Goal: Use online tool/utility

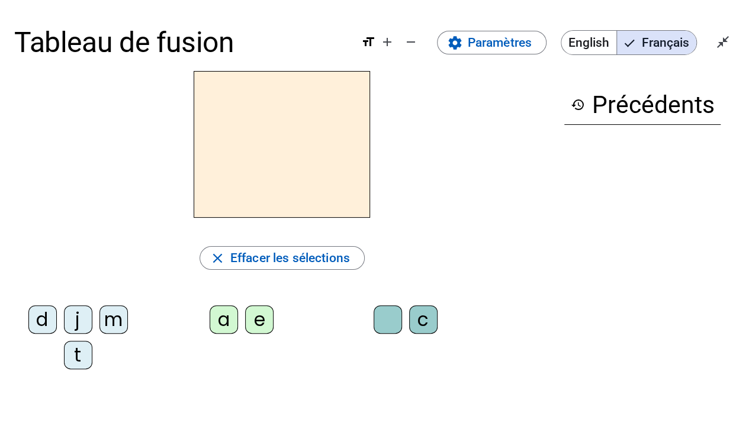
click at [73, 350] on div "t" at bounding box center [78, 355] width 28 height 28
click at [216, 321] on div "a" at bounding box center [224, 320] width 28 height 28
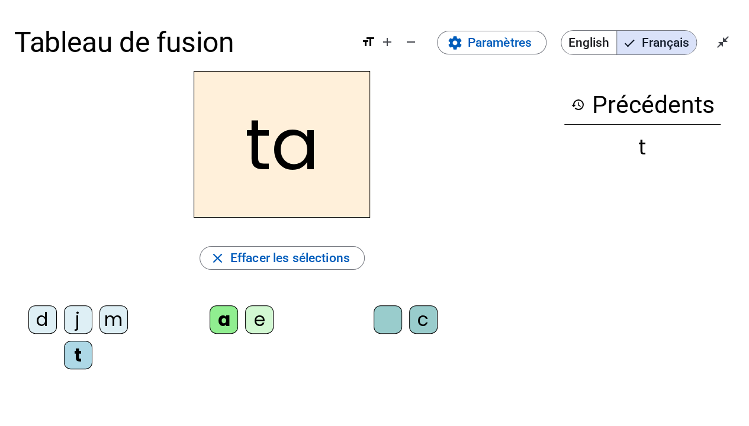
click at [424, 319] on div "c" at bounding box center [423, 320] width 28 height 28
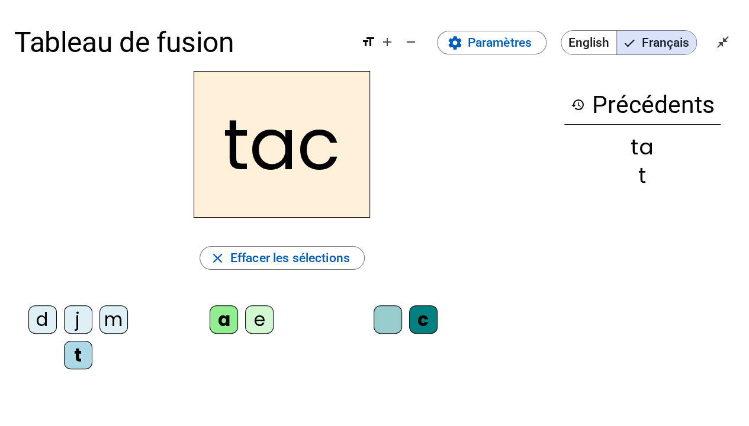
click at [395, 319] on div at bounding box center [388, 320] width 28 height 28
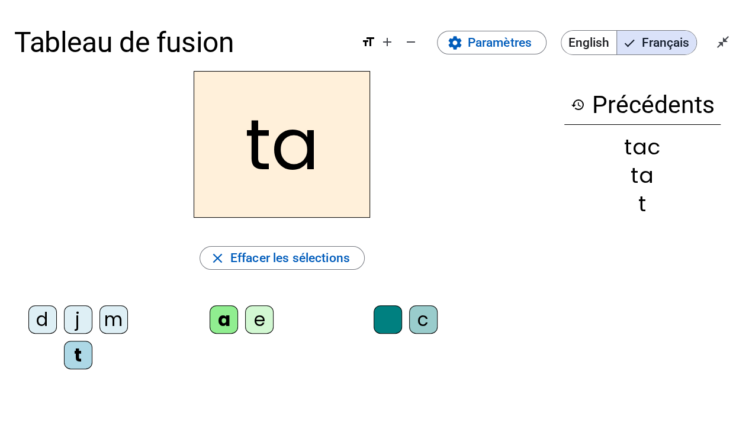
click at [261, 315] on div "e" at bounding box center [259, 320] width 28 height 28
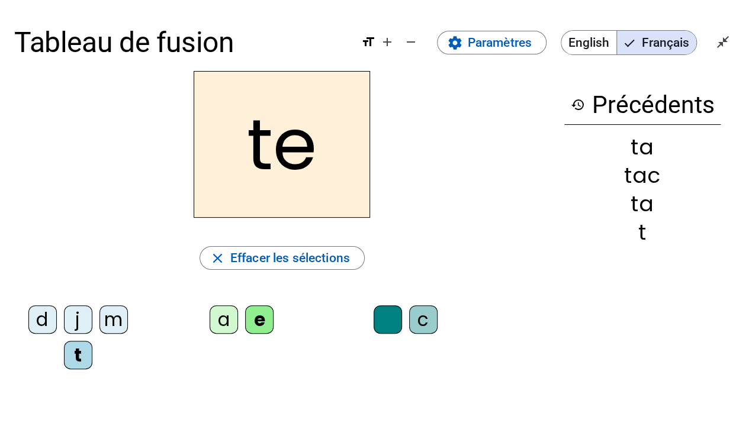
click at [77, 316] on div "j" at bounding box center [78, 320] width 28 height 28
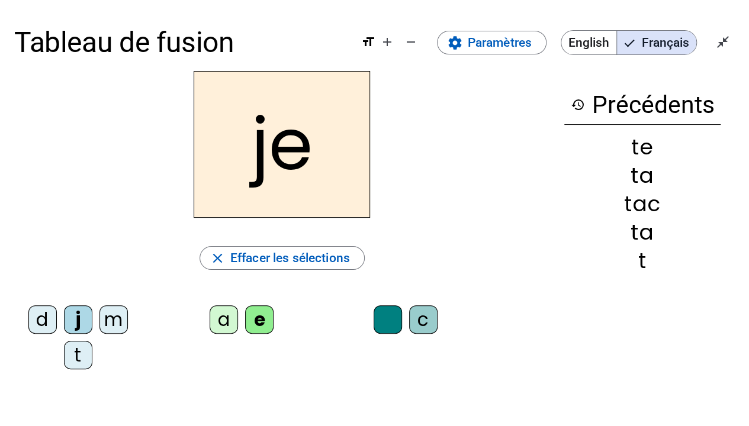
click at [48, 316] on div "d" at bounding box center [42, 320] width 28 height 28
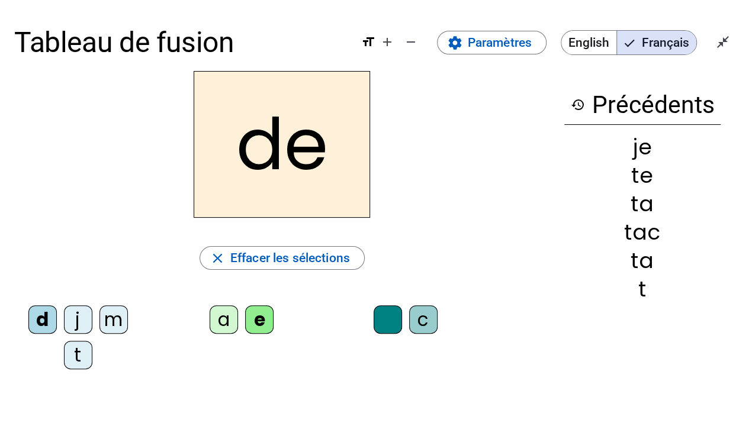
click at [111, 325] on div "m" at bounding box center [113, 320] width 28 height 28
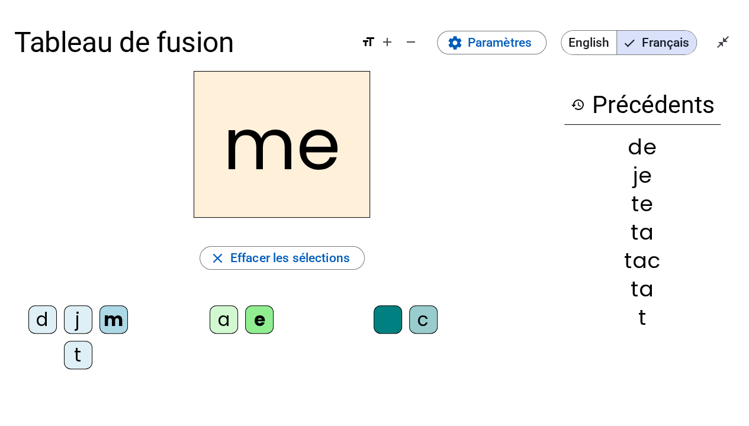
click at [214, 320] on div "a" at bounding box center [224, 320] width 28 height 28
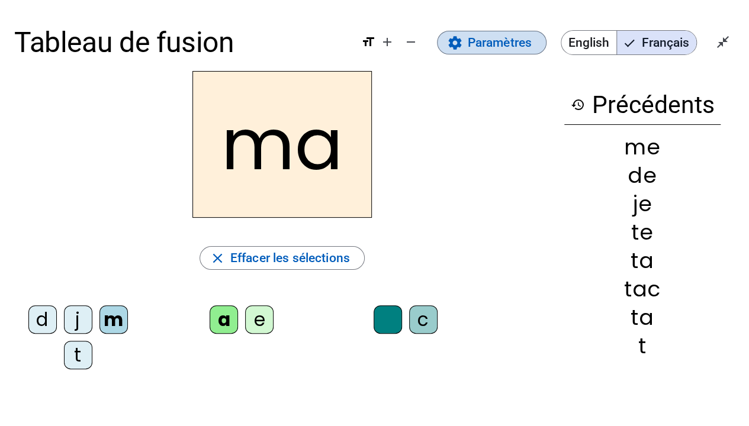
click at [506, 40] on span "Paramètres" at bounding box center [500, 42] width 64 height 21
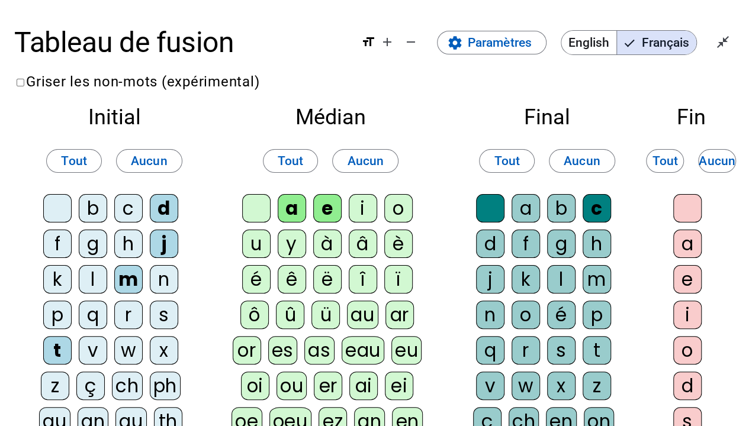
click at [93, 271] on div "l" at bounding box center [93, 279] width 28 height 28
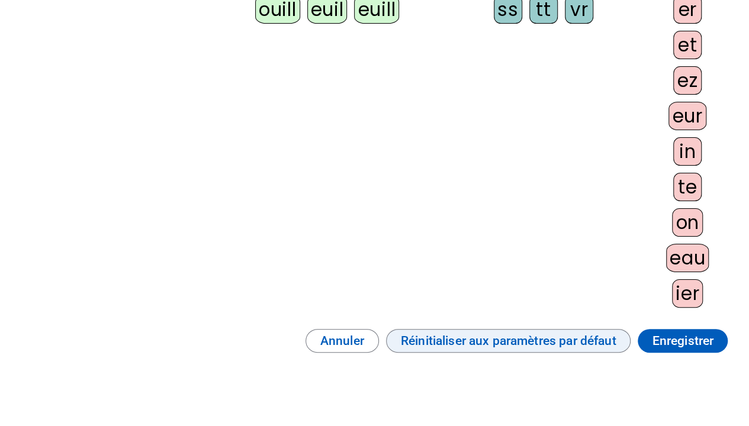
scroll to position [800, 0]
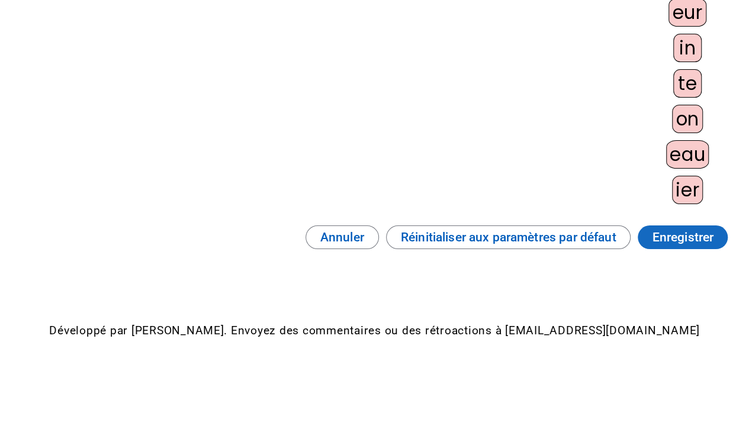
click at [685, 232] on span "Enregistrer" at bounding box center [683, 237] width 62 height 21
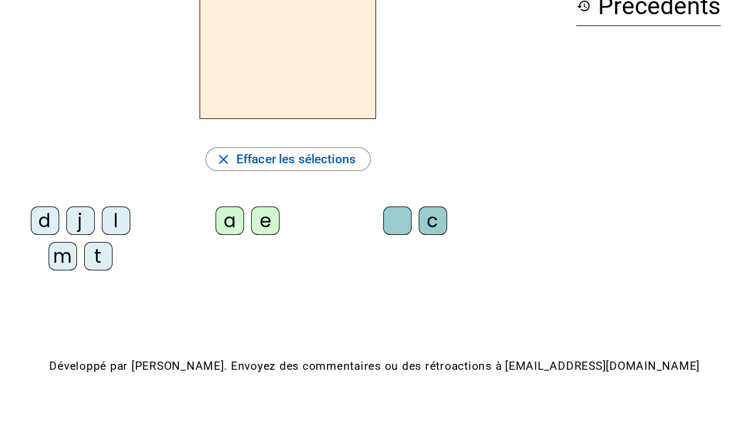
scroll to position [24, 0]
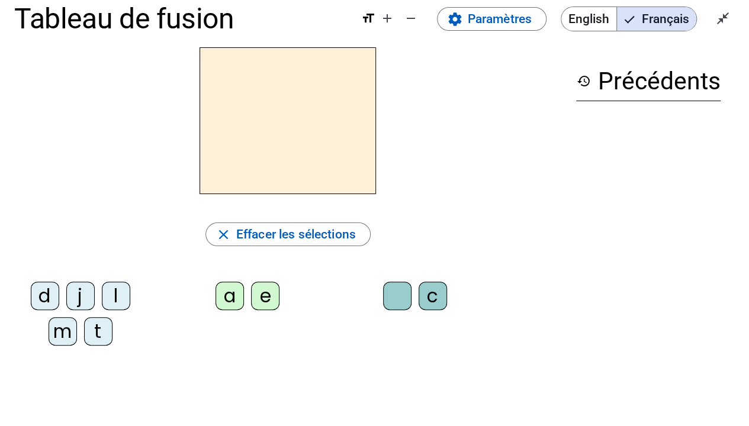
click at [109, 298] on div "l" at bounding box center [116, 296] width 28 height 28
click at [230, 302] on div "a" at bounding box center [230, 296] width 28 height 28
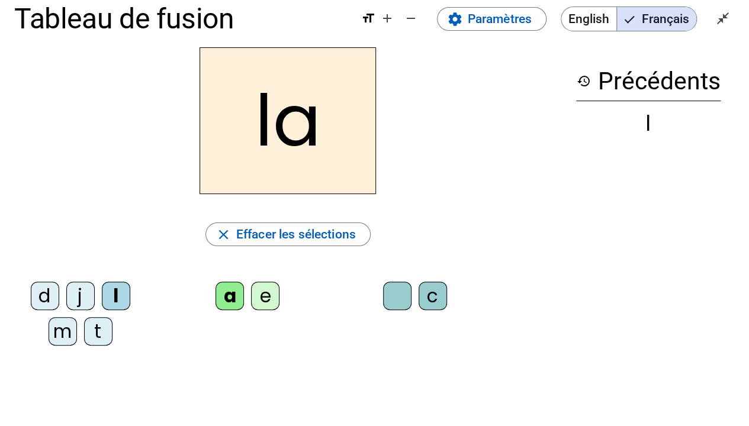
click at [437, 295] on div "c" at bounding box center [433, 296] width 28 height 28
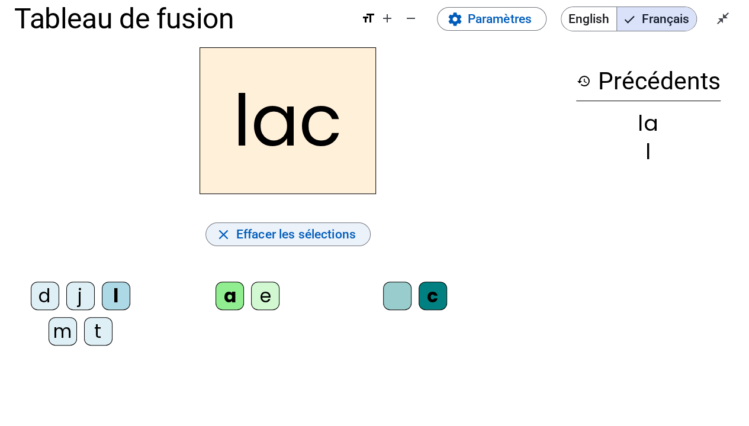
click at [336, 232] on span "Effacer les sélections" at bounding box center [296, 234] width 120 height 21
